Goal: Check status: Check status

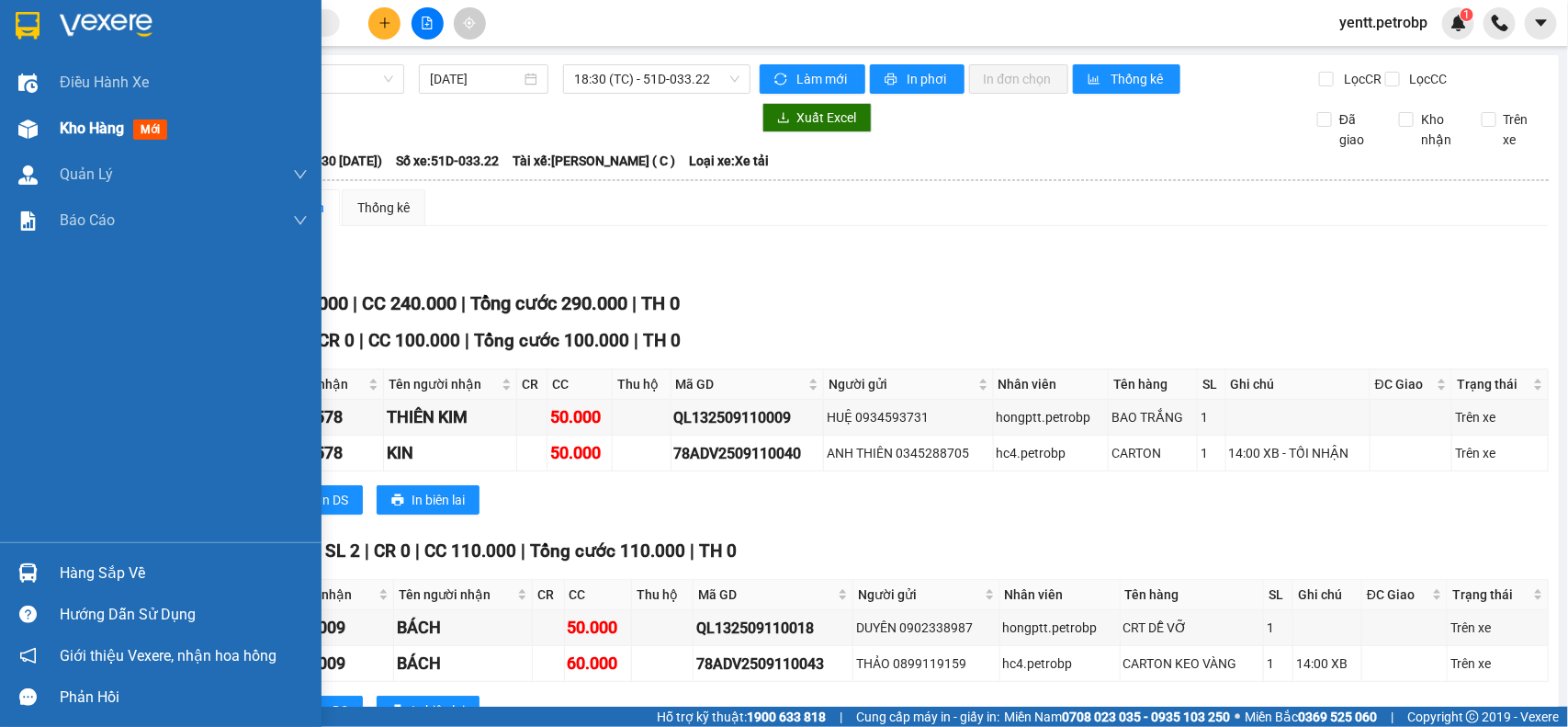
click at [89, 134] on span "Kho hàng" at bounding box center [91, 128] width 64 height 18
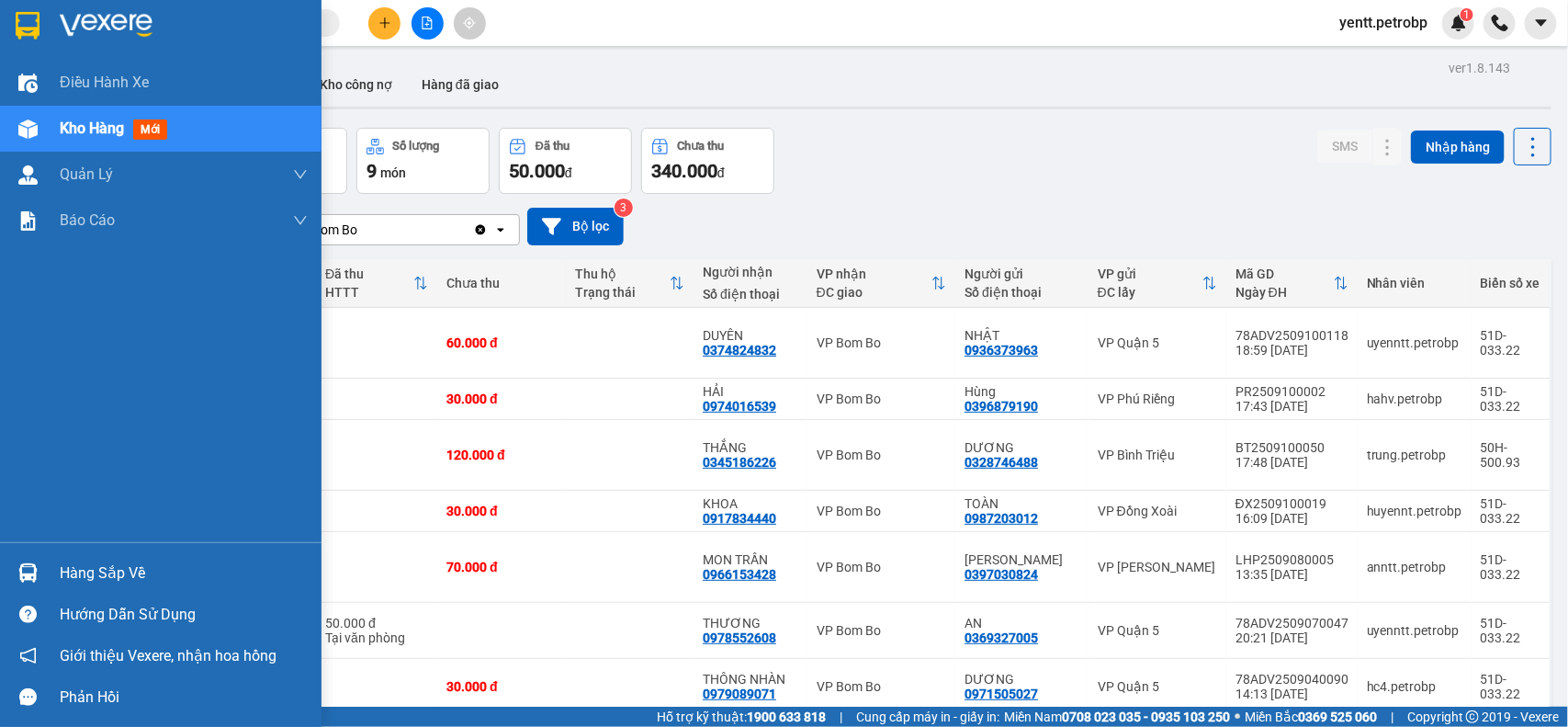
click at [84, 569] on div "Hàng sắp về" at bounding box center [184, 573] width 249 height 28
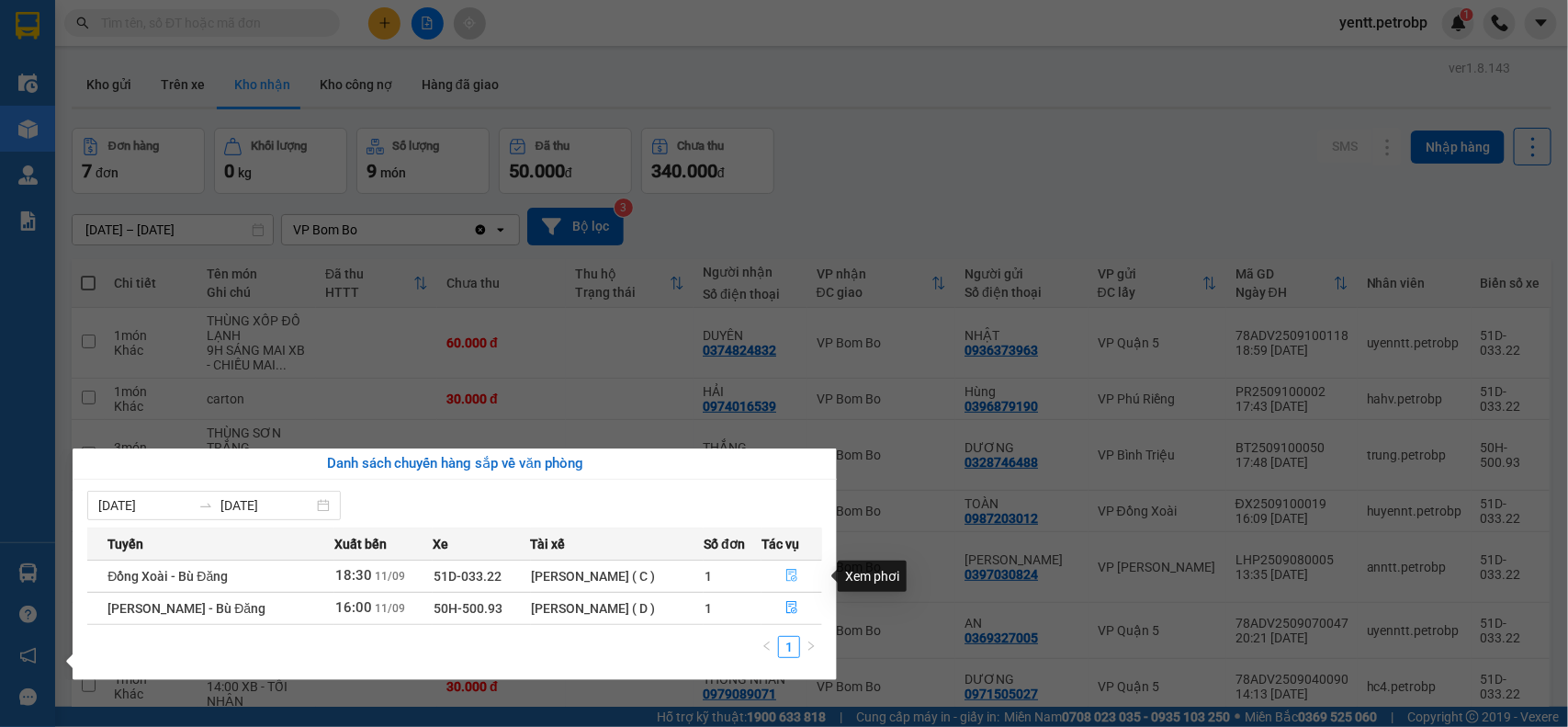
click at [788, 572] on icon "file-done" at bounding box center [792, 575] width 11 height 13
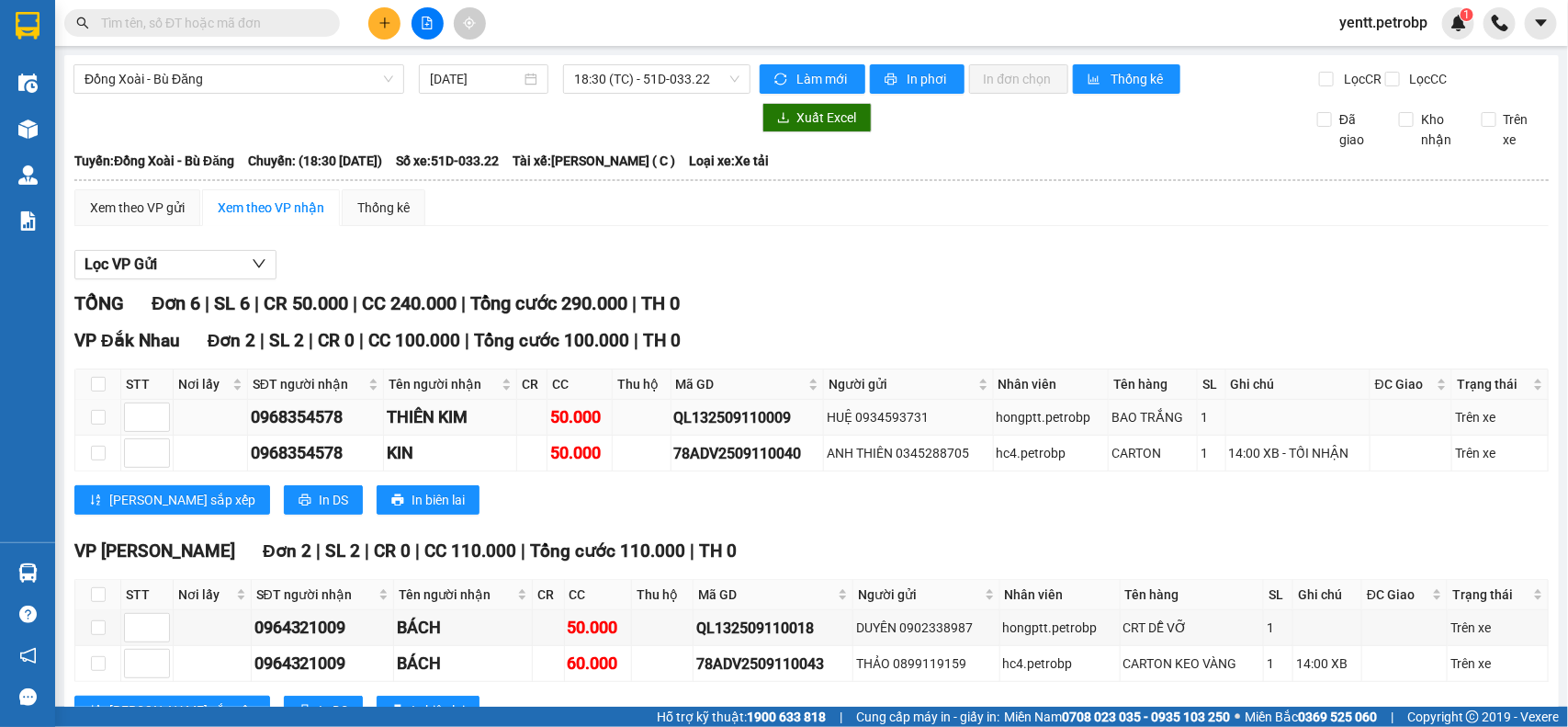
scroll to position [345, 0]
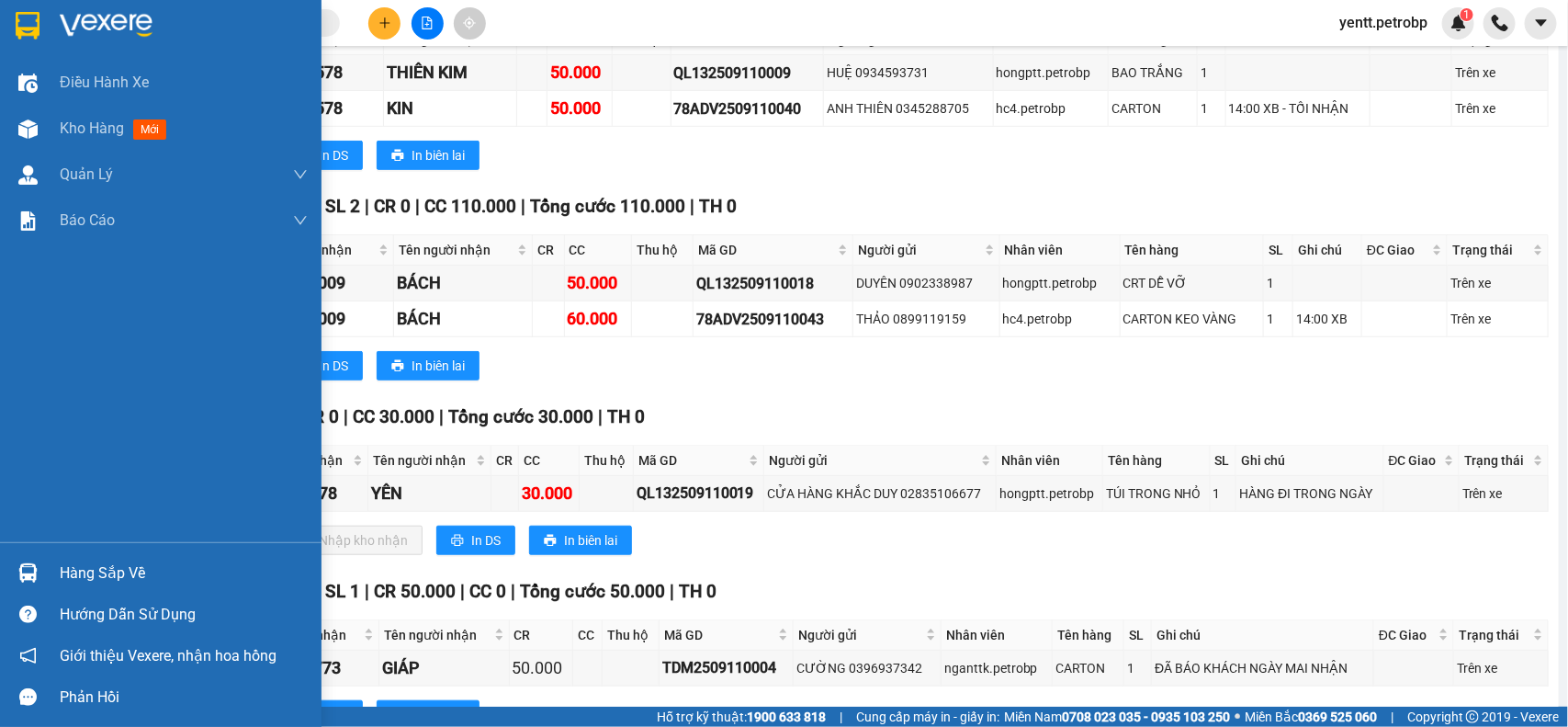
click at [44, 583] on div "Hàng sắp về" at bounding box center [160, 572] width 322 height 42
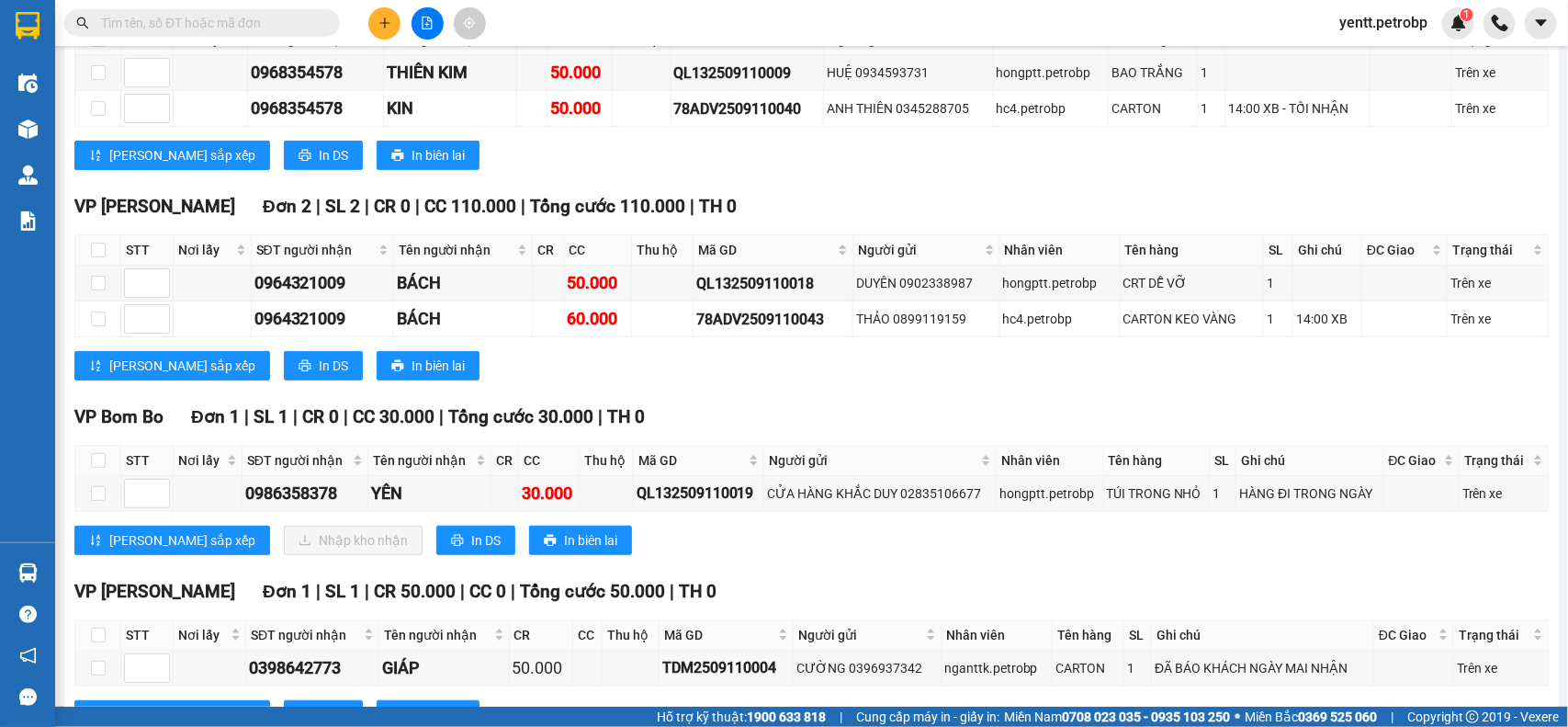
click at [768, 437] on section "Kết quả tìm kiếm ( 19 ) Bộ lọc Mã ĐH Trạng thái Món hàng Tổng cước Chưa cước Ng…" at bounding box center [784, 364] width 1568 height 727
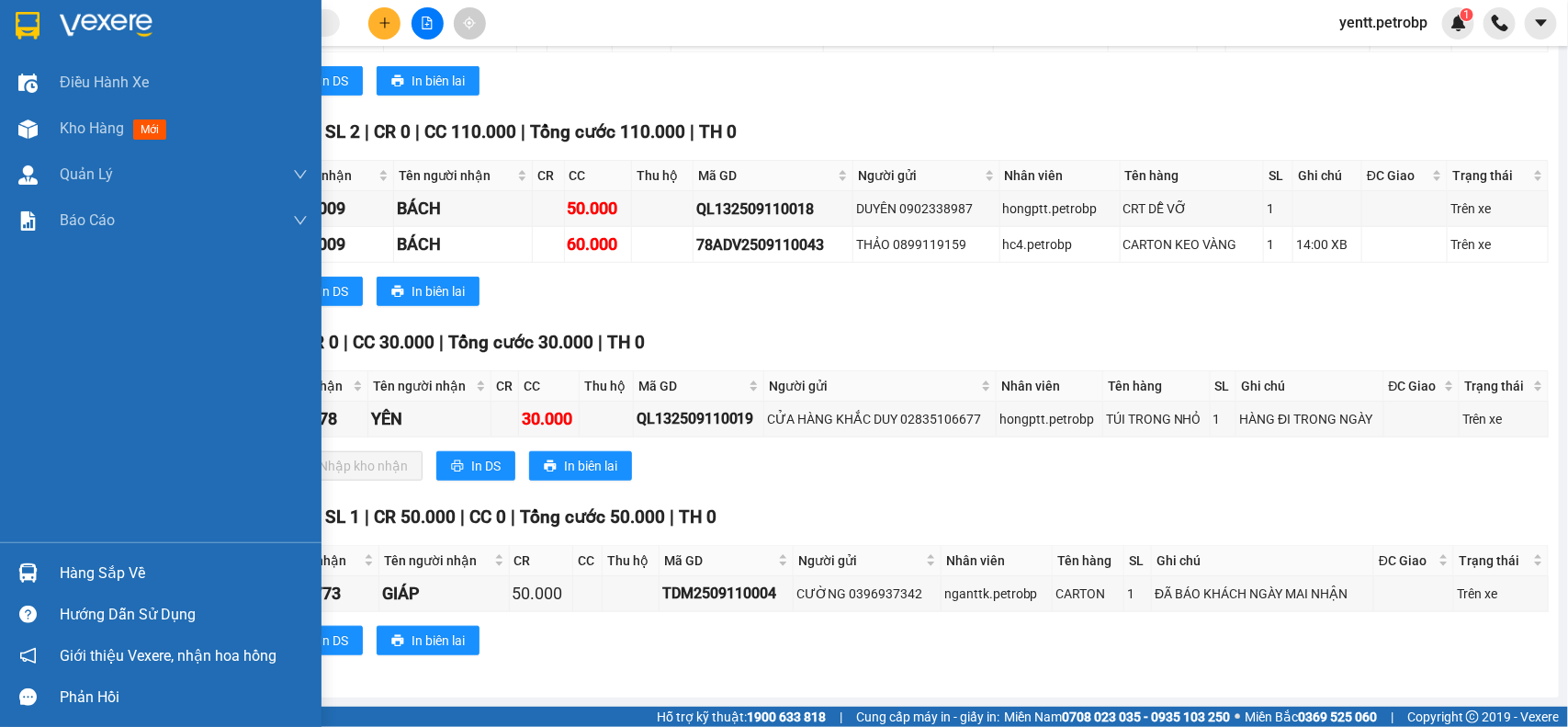
click at [75, 571] on div "Hàng sắp về" at bounding box center [184, 573] width 249 height 28
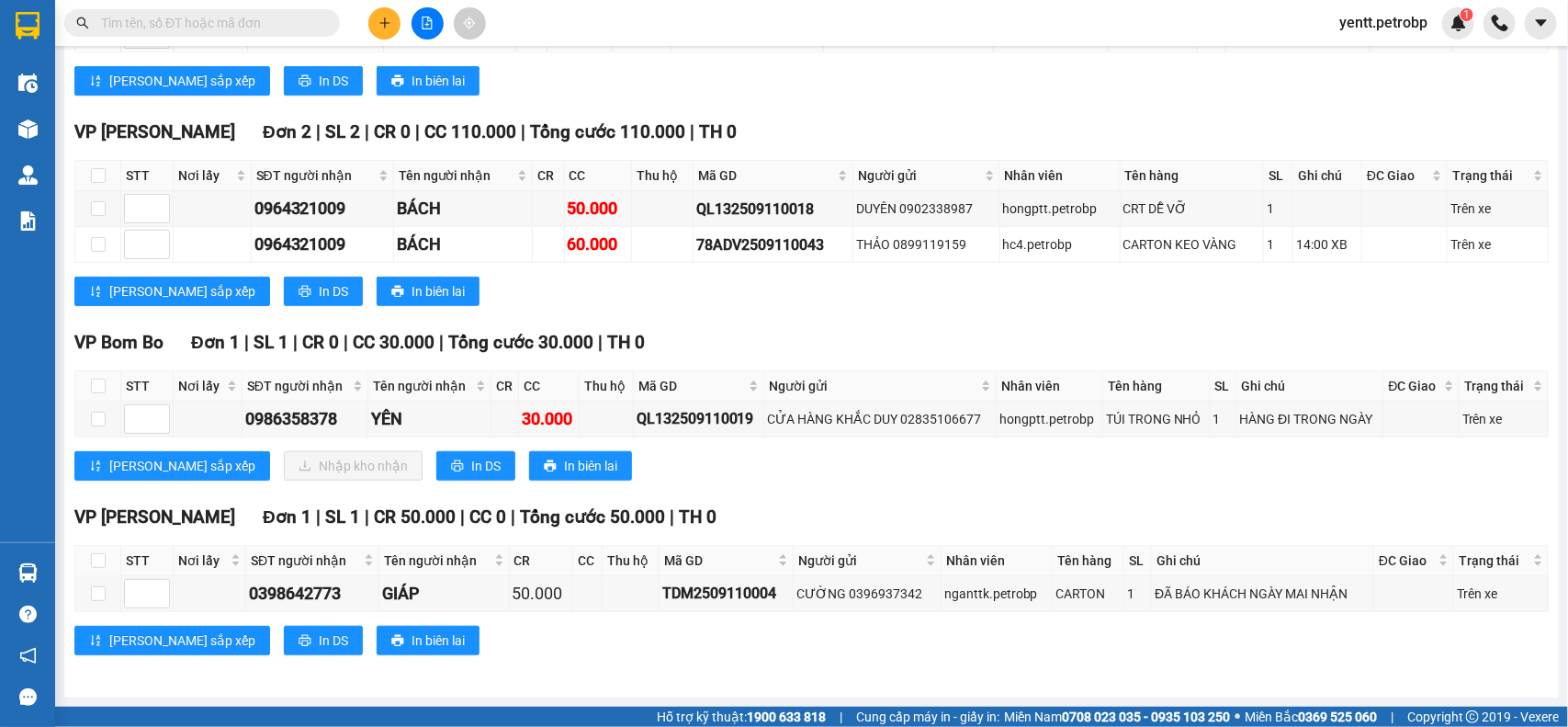
click at [908, 347] on section "Kết quả tìm kiếm ( 19 ) Bộ lọc Mã ĐH Trạng thái Món hàng Tổng cước Chưa cước Ng…" at bounding box center [784, 364] width 1568 height 727
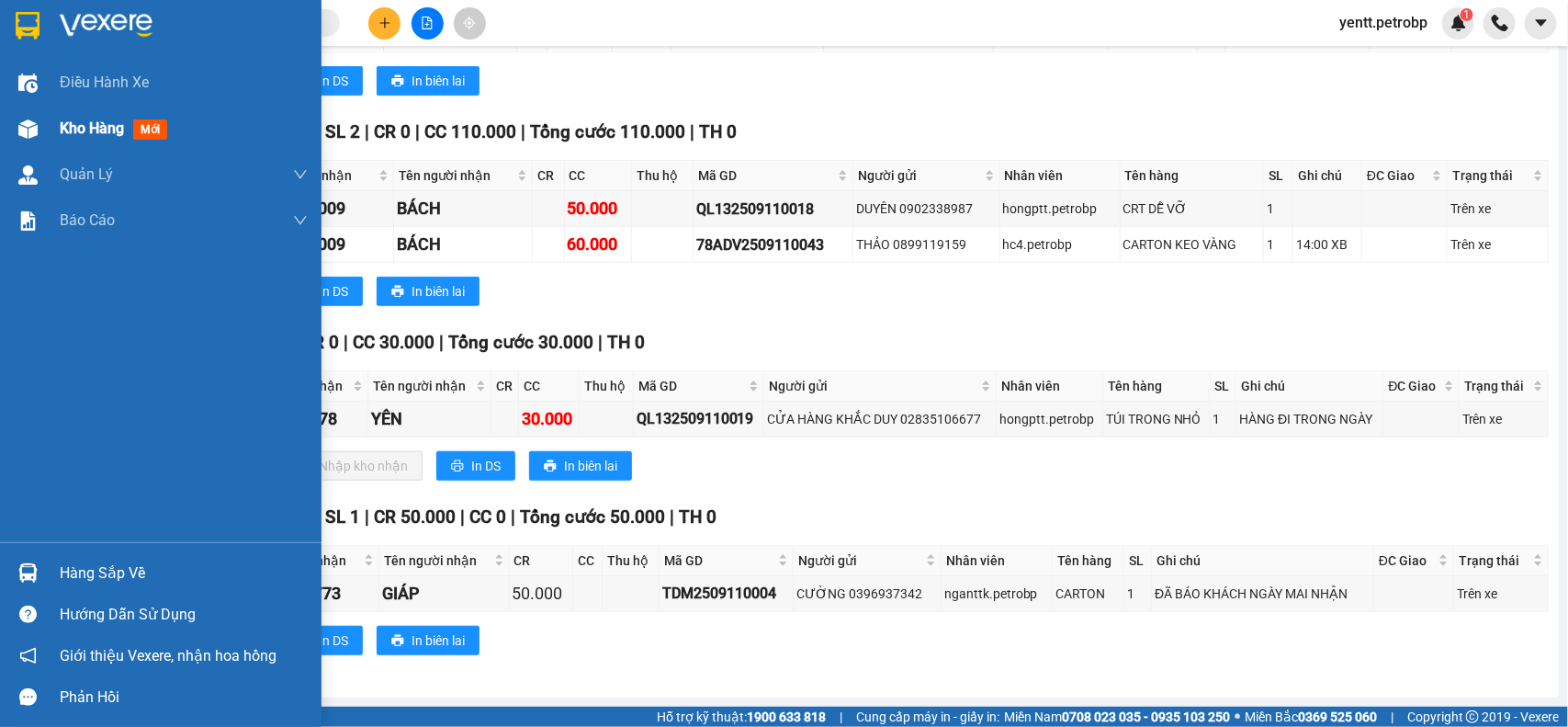
click at [106, 117] on div "Kho hàng mới" at bounding box center [117, 128] width 115 height 23
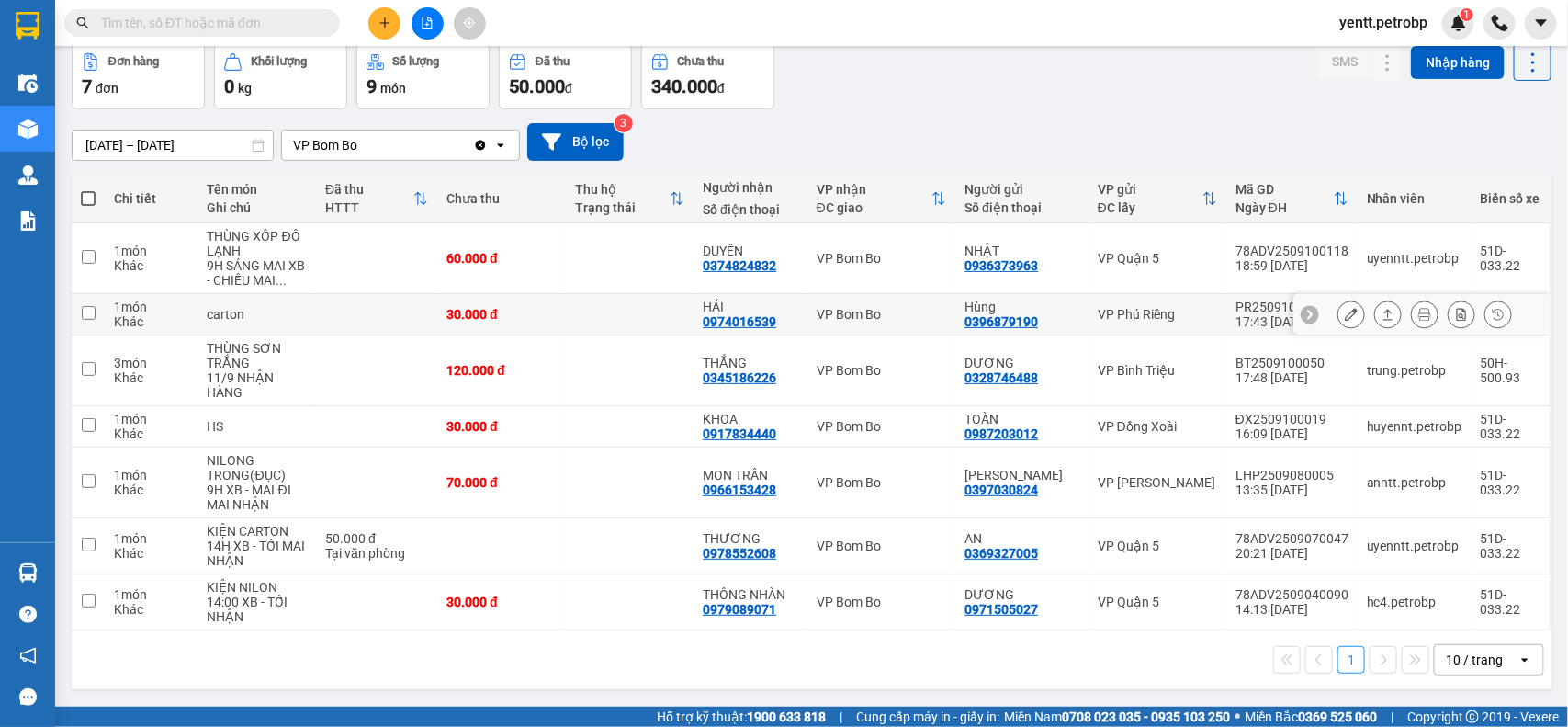
scroll to position [85, 0]
drag, startPoint x: 698, startPoint y: 266, endPoint x: 774, endPoint y: 274, distance: 76.4
click at [774, 274] on td "DUYÊN 0374824832" at bounding box center [750, 259] width 114 height 70
checkbox input "true"
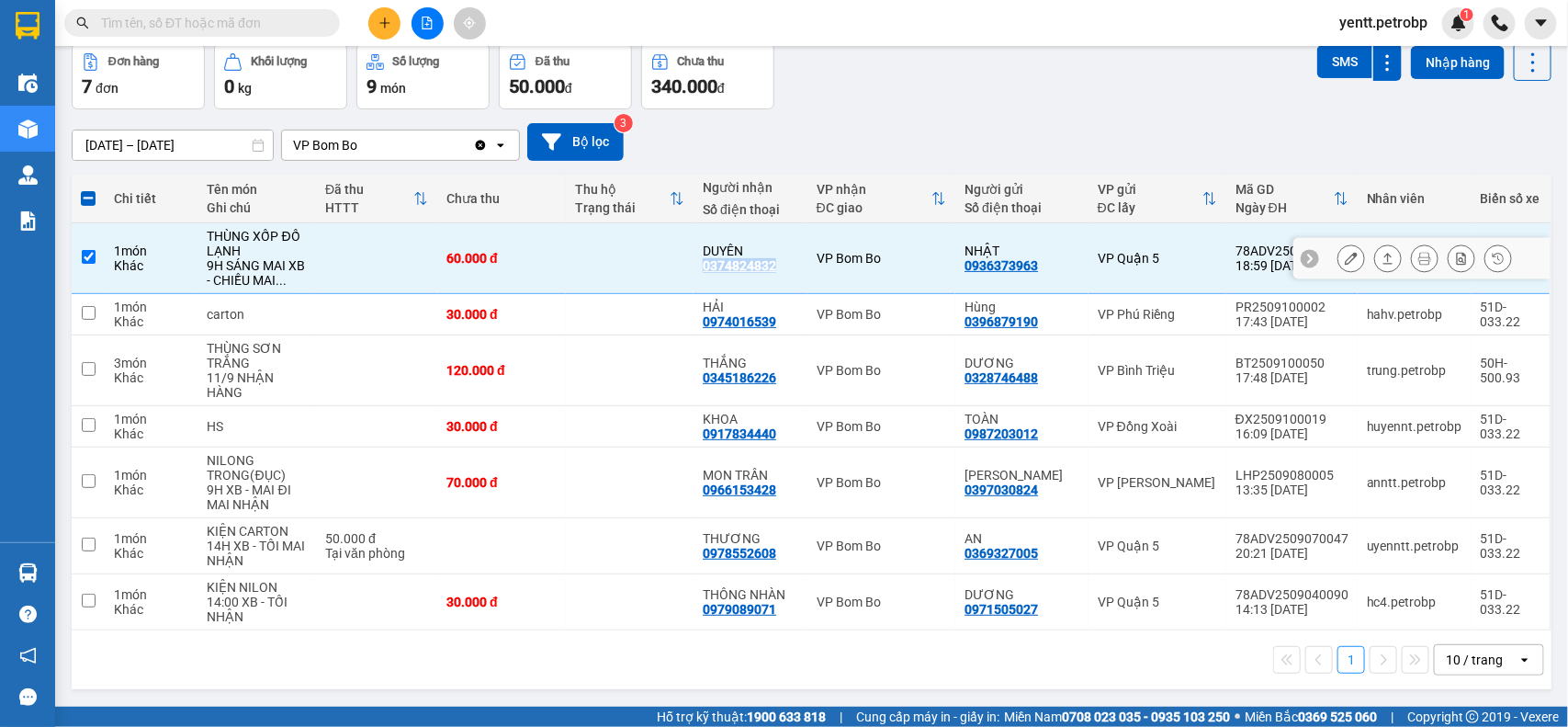
copy div "0374824832"
paste input "0374824832"
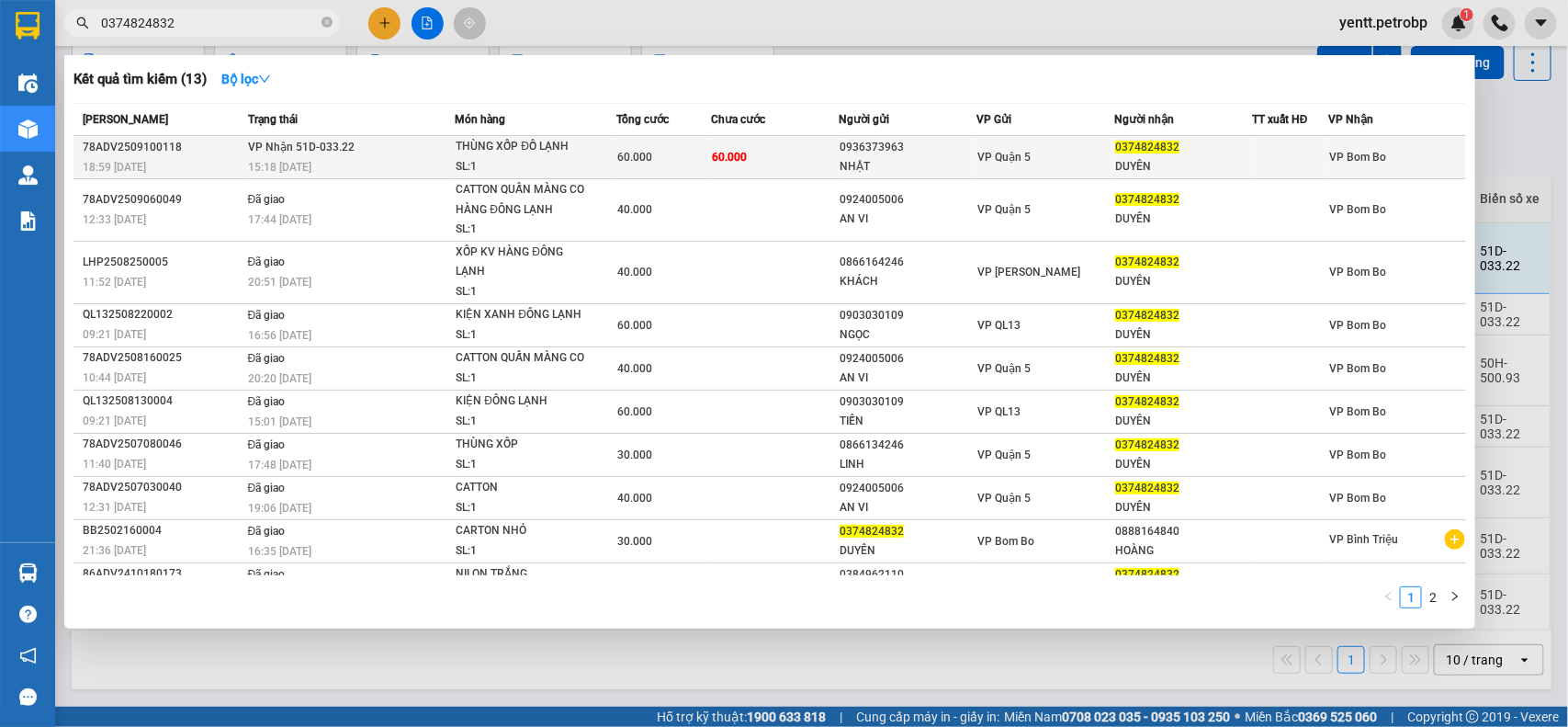
type input "0374824832"
drag, startPoint x: 1104, startPoint y: 147, endPoint x: 1174, endPoint y: 145, distance: 70.0
click at [1174, 145] on tr "78ADV2509100118 18:59 [DATE] VP Nhận 51D-033.22 15:18 [DATE] THÙNG XỐP ĐỒ LẠNH …" at bounding box center [770, 158] width 1393 height 44
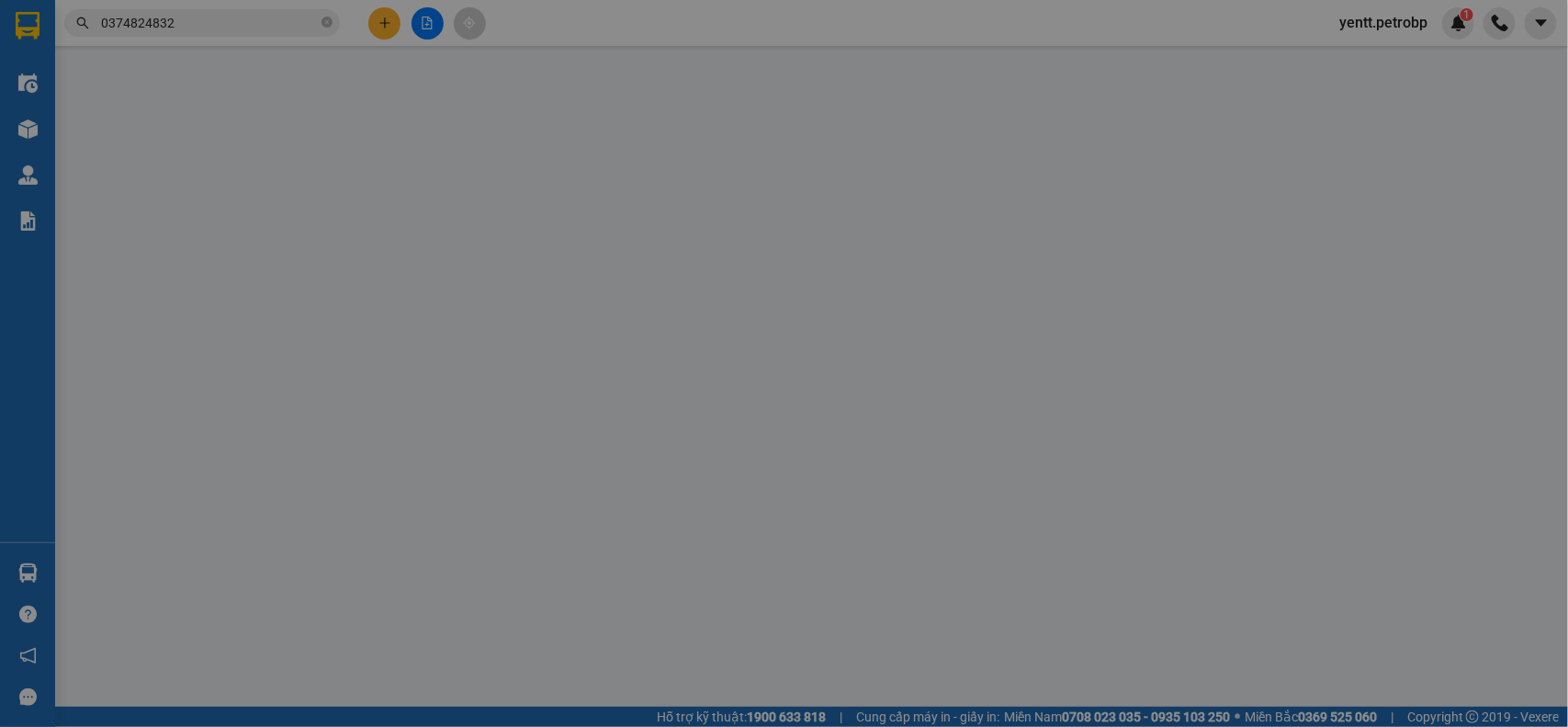
type input "0936373963"
type input "NHẬT"
type input "0374824832"
type input "DUYÊN"
type input "60.000"
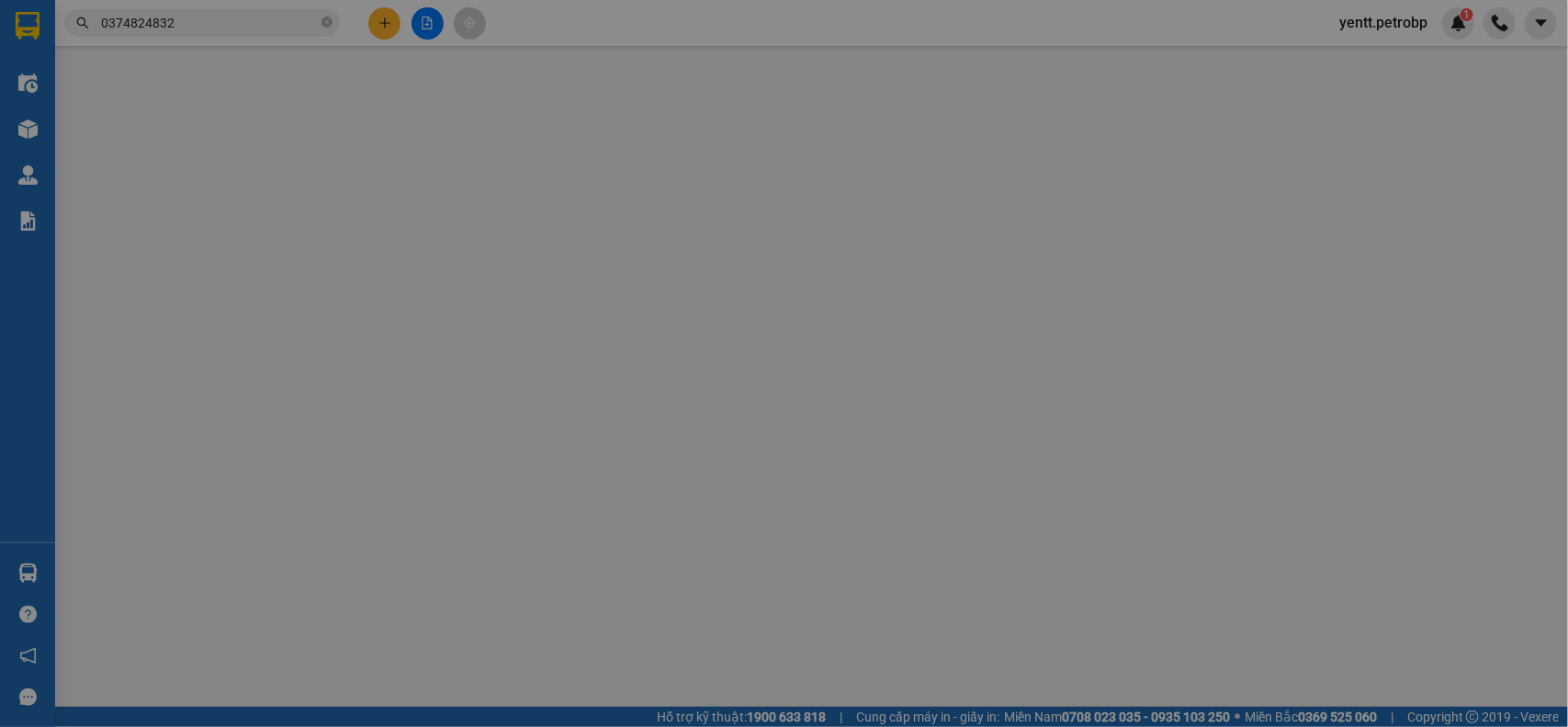
type input "60.000"
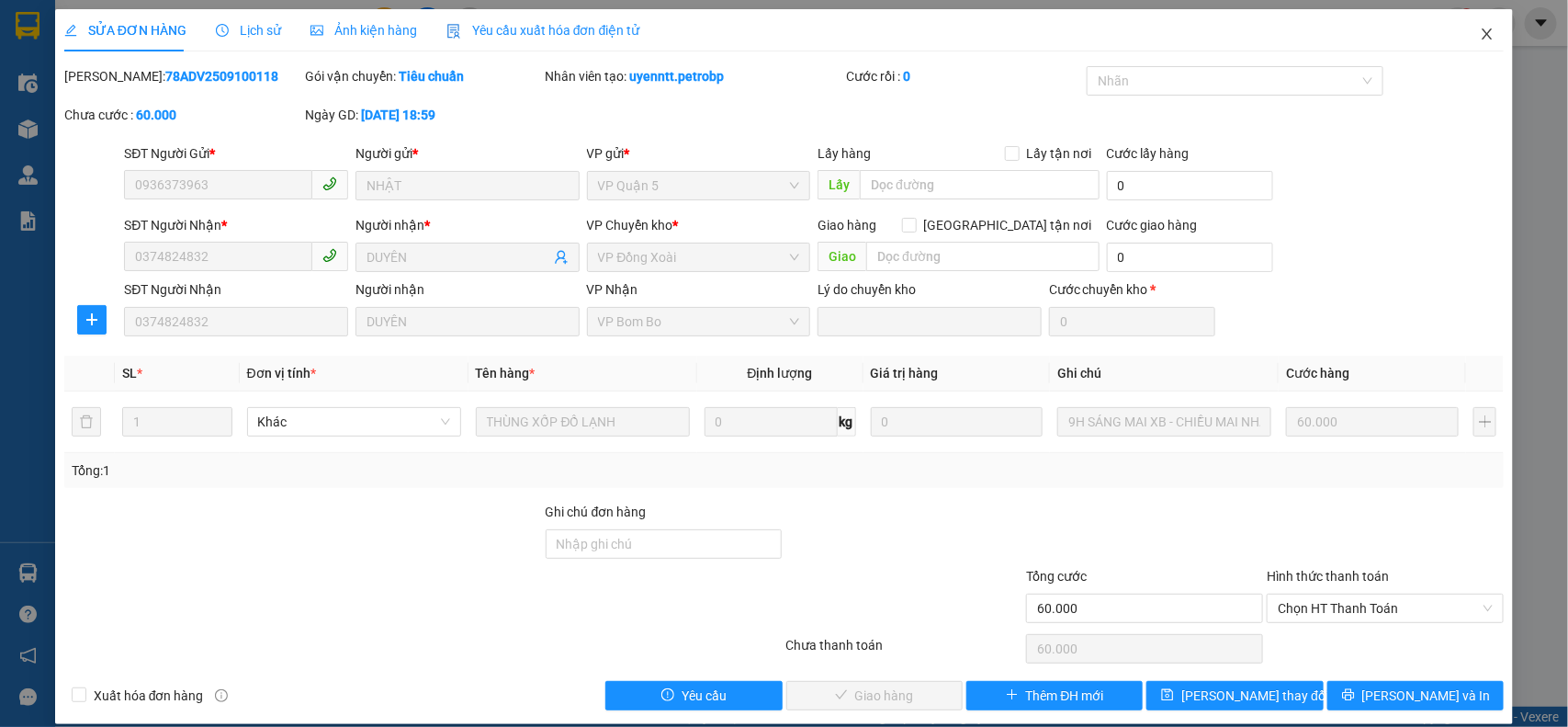
click at [1480, 30] on icon "close" at bounding box center [1487, 34] width 15 height 15
